Goal: Navigation & Orientation: Find specific page/section

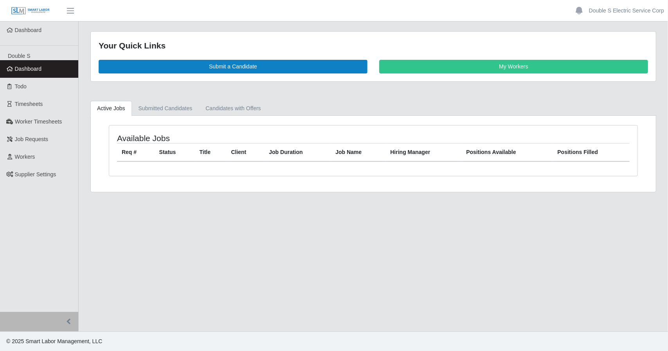
click at [219, 210] on main "Your Quick Links Submit a Candidate My Workers Active Jobs Submitted Candidates…" at bounding box center [373, 177] width 589 height 310
click at [28, 135] on link "Job Requests" at bounding box center [39, 140] width 78 height 18
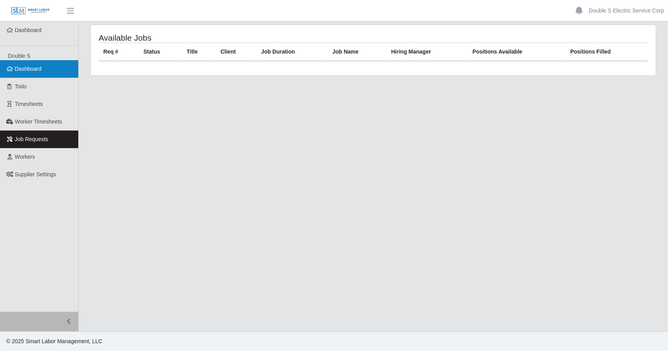
click at [27, 66] on span "Dashboard" at bounding box center [28, 69] width 27 height 6
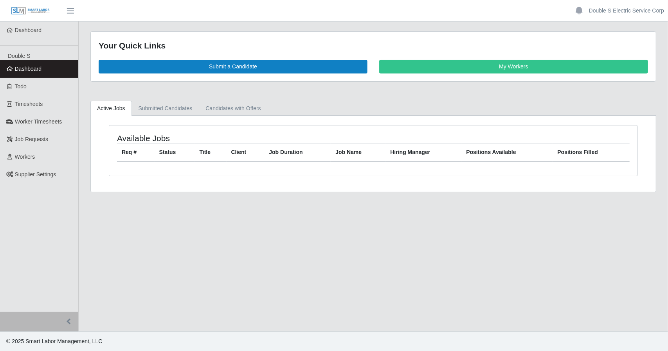
click at [95, 160] on div "Available Jobs Req # Status Title Client Job Duration Job Name Hiring Manager P…" at bounding box center [373, 154] width 565 height 76
click at [621, 7] on link "Double S Electric Service Corp" at bounding box center [626, 11] width 75 height 8
click at [613, 50] on link "Logout" at bounding box center [632, 54] width 70 height 16
